Goal: Use online tool/utility: Use online tool/utility

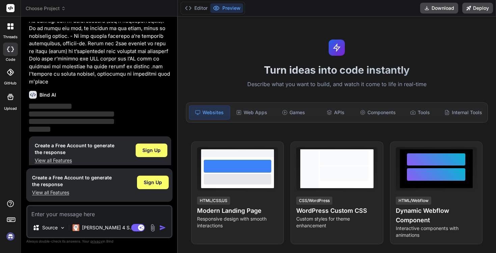
scroll to position [331, 0]
click at [157, 146] on span "Sign Up" at bounding box center [151, 149] width 18 height 7
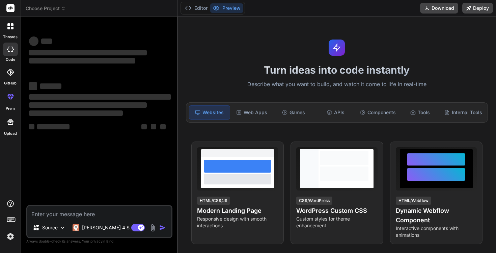
scroll to position [0, 0]
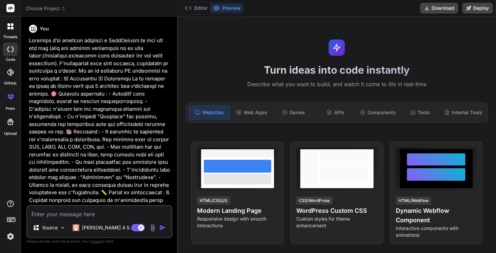
click at [164, 226] on img "button" at bounding box center [162, 227] width 7 height 7
type textarea "x"
click at [162, 228] on img "button" at bounding box center [162, 227] width 7 height 7
click at [139, 156] on p at bounding box center [100, 227] width 142 height 380
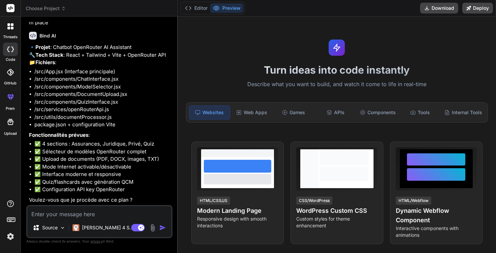
scroll to position [398, 0]
click at [100, 217] on textarea at bounding box center [99, 212] width 144 height 12
click at [92, 213] on textarea at bounding box center [99, 212] width 144 height 12
type textarea "o"
type textarea "x"
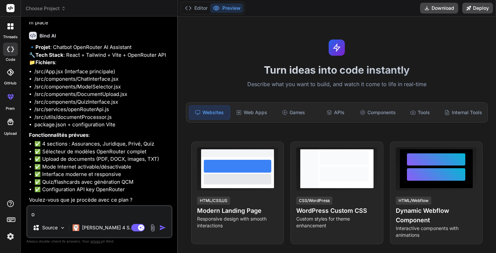
type textarea "ou"
type textarea "x"
type textarea "oui"
type textarea "x"
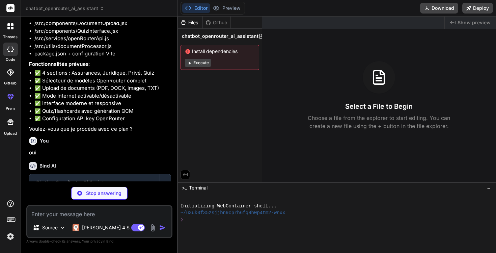
scroll to position [461, 0]
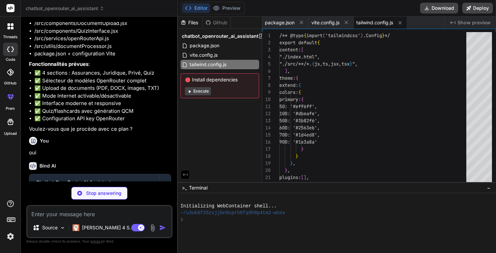
type textarea "x"
type textarea "plugins: [], }"
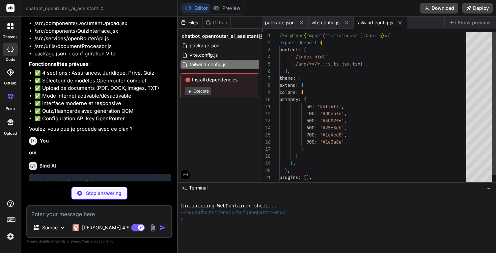
type textarea "x"
type textarea "export default { plugins: { tailwindcss: {}, autoprefixer: {}, }, }"
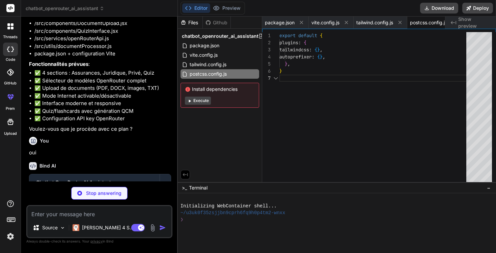
scroll to position [43, 0]
type textarea "x"
type textarea "<div id="root"></div> <script type="module" src="/src/main.jsx"></script> </bod…"
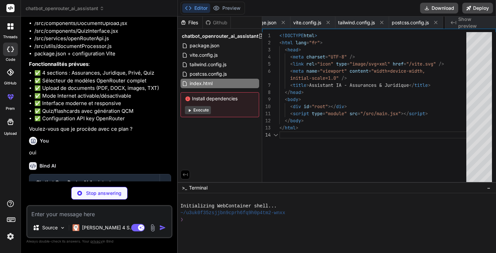
scroll to position [28, 0]
type textarea "x"
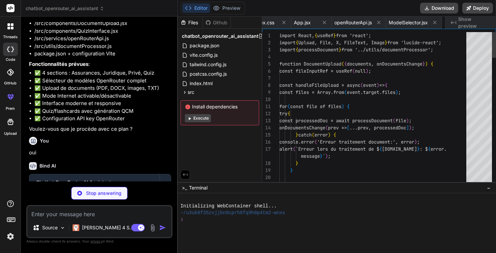
scroll to position [0, 355]
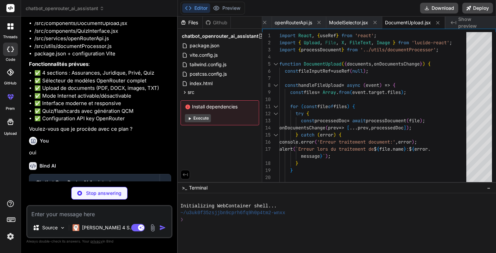
click at [197, 119] on button "Execute" at bounding box center [198, 118] width 26 height 8
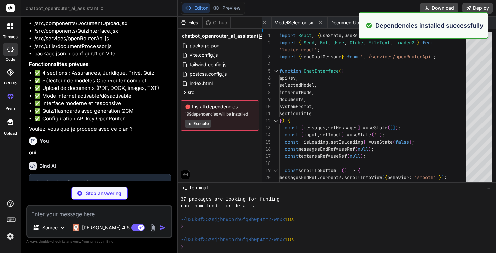
scroll to position [74, 0]
click at [230, 7] on button "Preview" at bounding box center [226, 7] width 33 height 9
click at [199, 8] on button "Editor" at bounding box center [196, 7] width 28 height 9
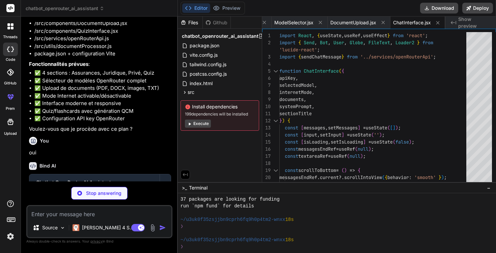
click at [111, 218] on textarea at bounding box center [99, 212] width 144 height 12
click at [107, 211] on textarea at bounding box center [99, 212] width 144 height 12
type textarea "x"
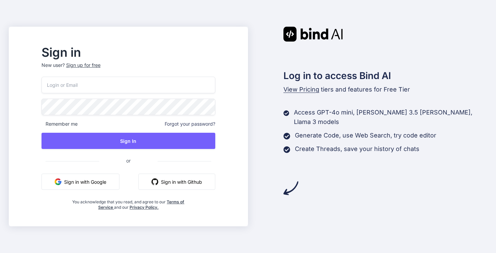
click at [118, 181] on button "Sign in with Google" at bounding box center [80, 181] width 78 height 16
